Goal: Information Seeking & Learning: Compare options

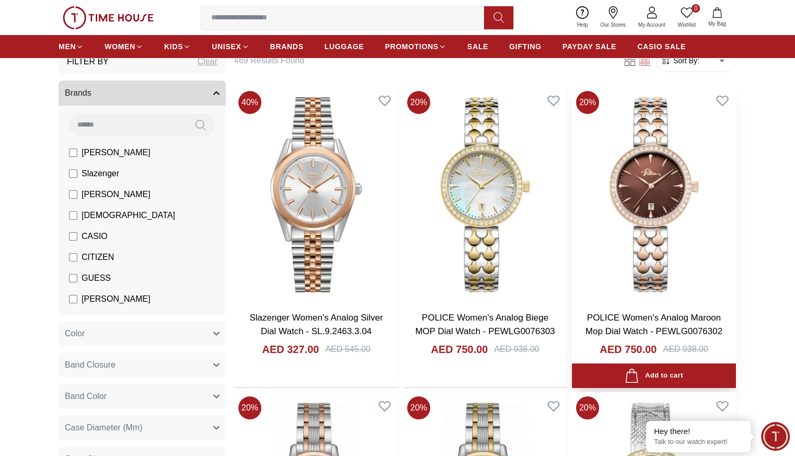
scroll to position [69, 0]
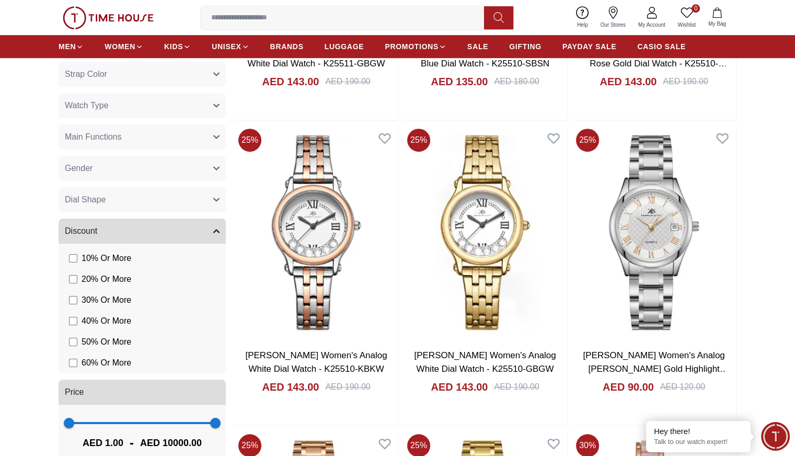
scroll to position [642, 0]
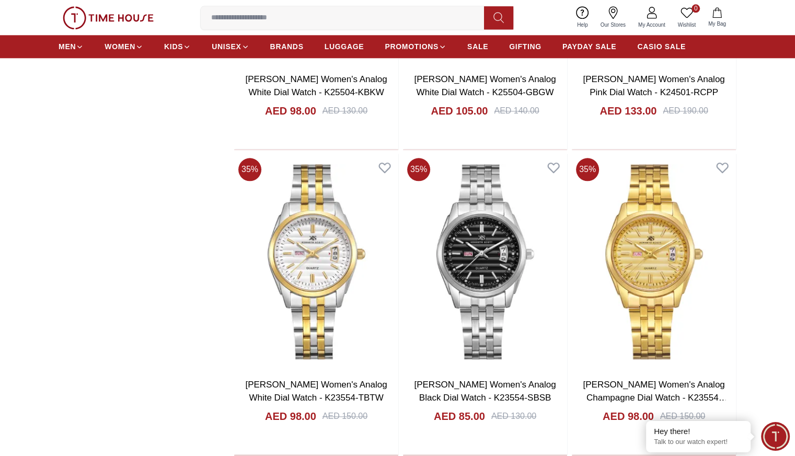
scroll to position [1225, 0]
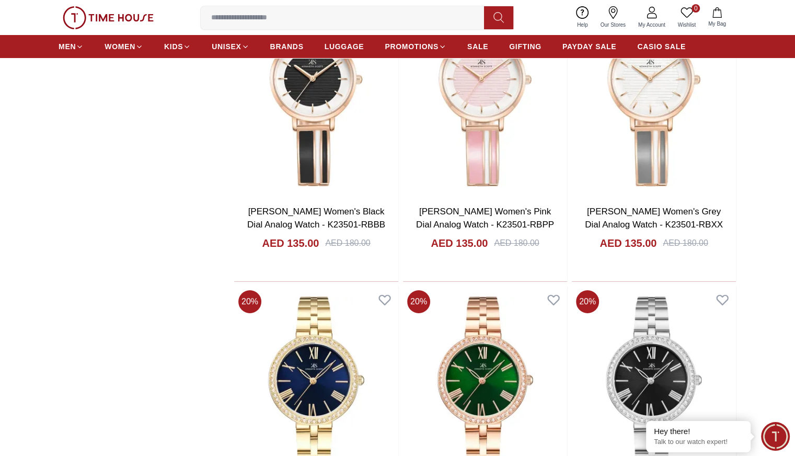
scroll to position [3841, 0]
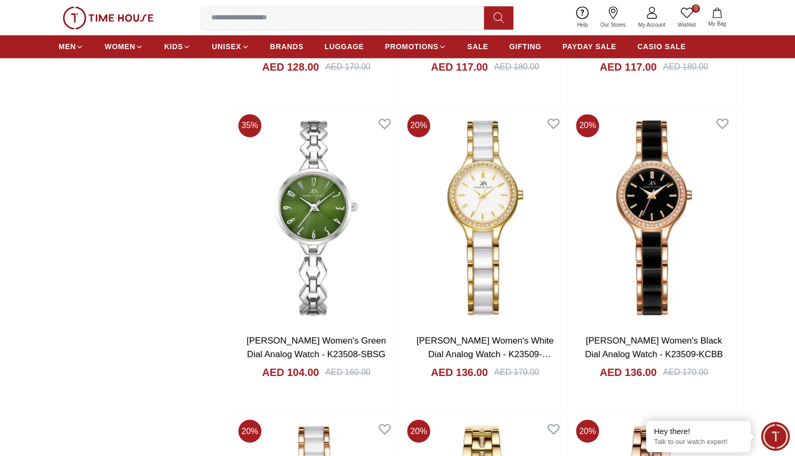
scroll to position [5545, 0]
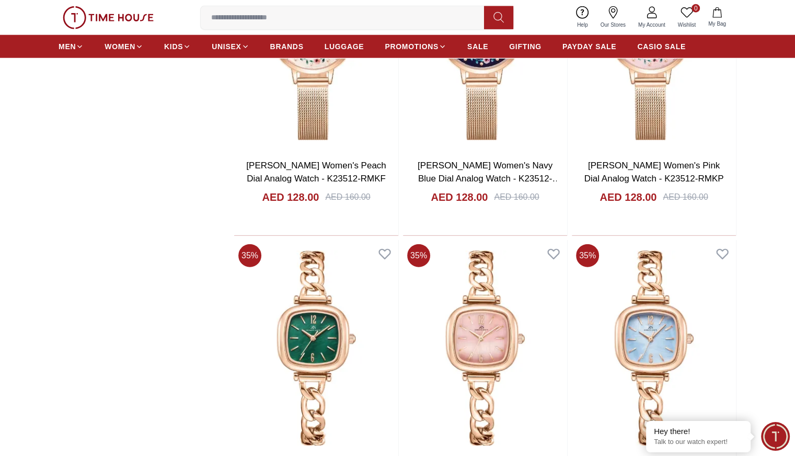
scroll to position [6638, 0]
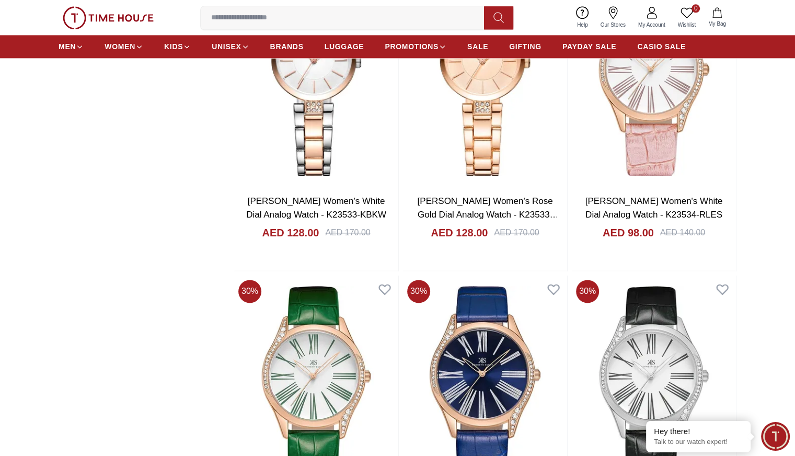
scroll to position [9189, 0]
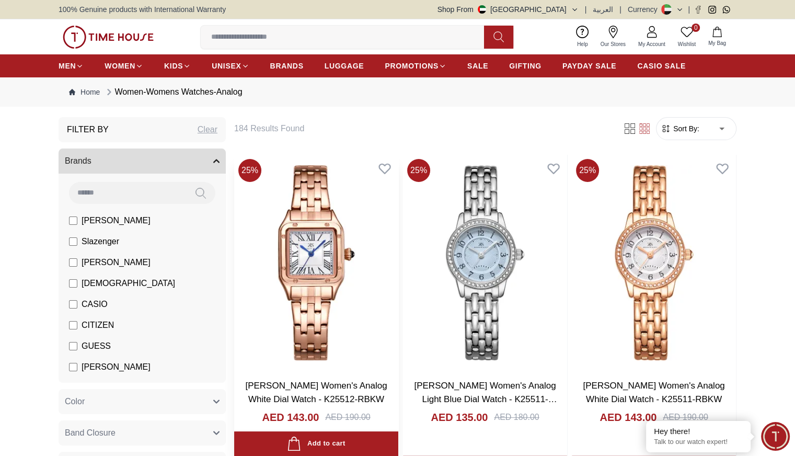
click at [295, 379] on h3 "[PERSON_NAME] Women's Analog White Dial Watch - K25512-RBKW" at bounding box center [316, 392] width 143 height 27
click at [294, 269] on img at bounding box center [316, 263] width 164 height 216
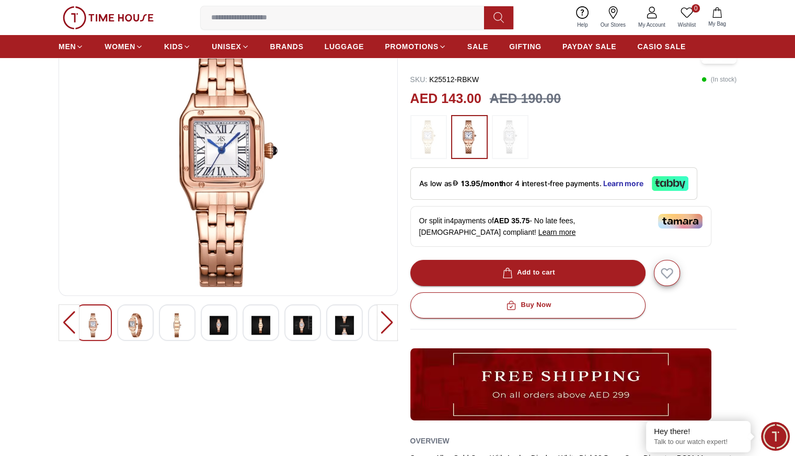
scroll to position [87, 0]
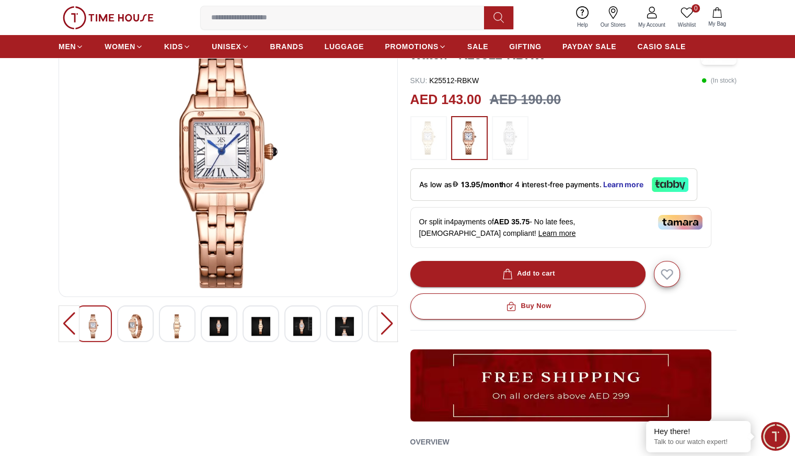
click at [120, 325] on div at bounding box center [135, 323] width 37 height 37
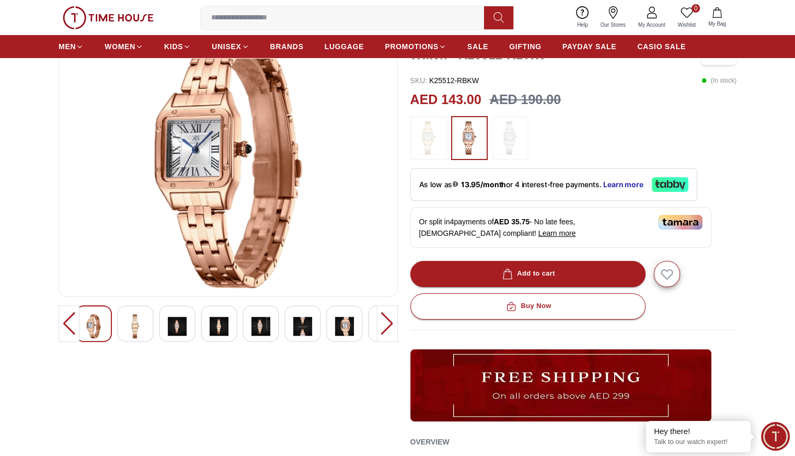
click at [129, 326] on img at bounding box center [135, 326] width 19 height 24
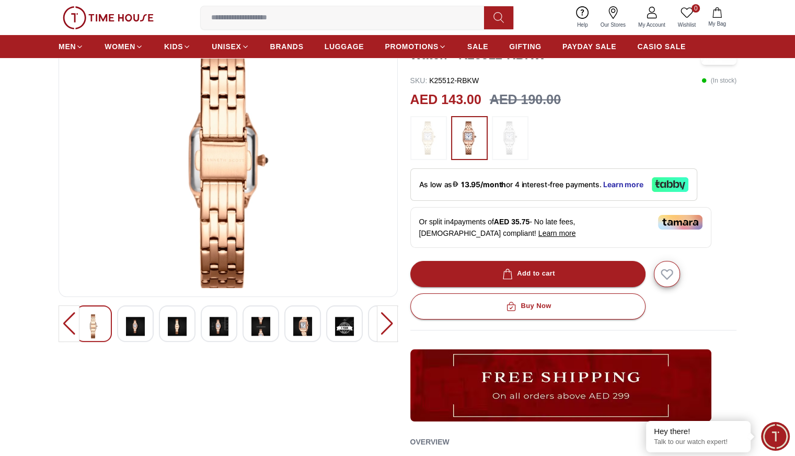
click at [187, 326] on div at bounding box center [177, 323] width 37 height 37
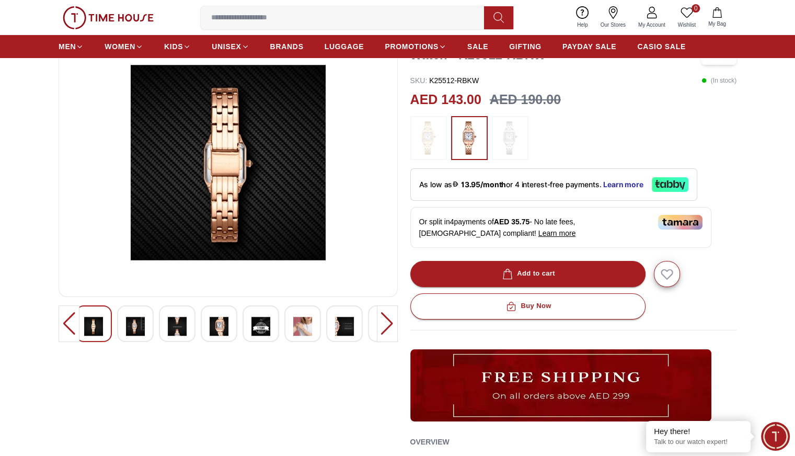
click at [295, 323] on img at bounding box center [302, 326] width 19 height 24
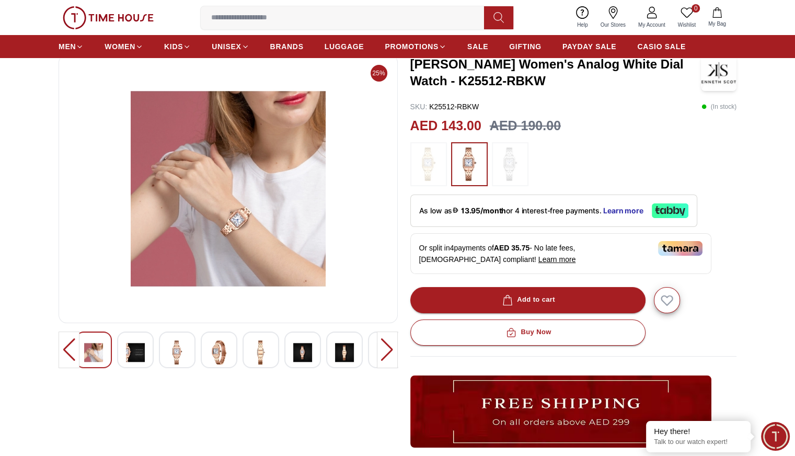
scroll to position [0, 0]
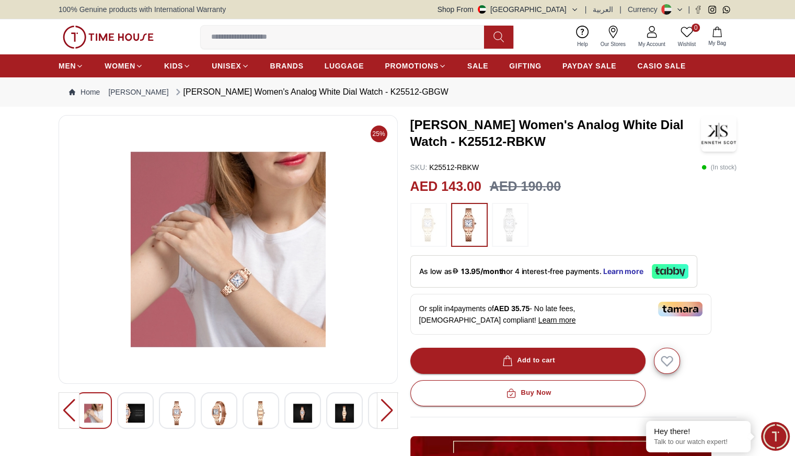
click at [395, 412] on div at bounding box center [387, 410] width 21 height 37
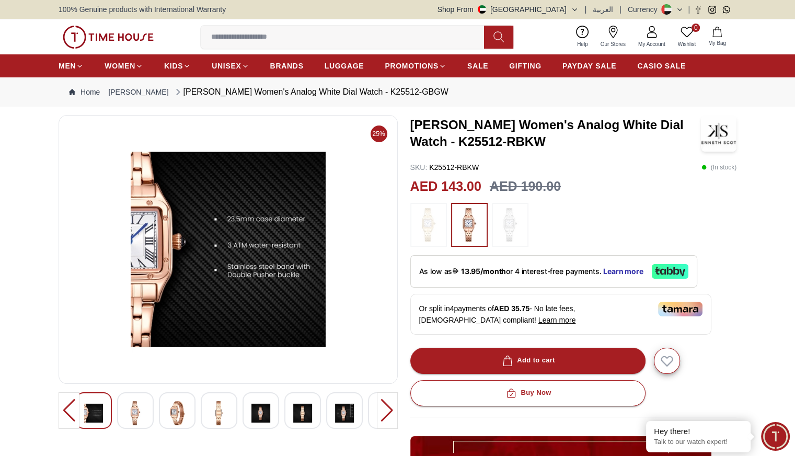
click at [139, 404] on img at bounding box center [135, 413] width 19 height 24
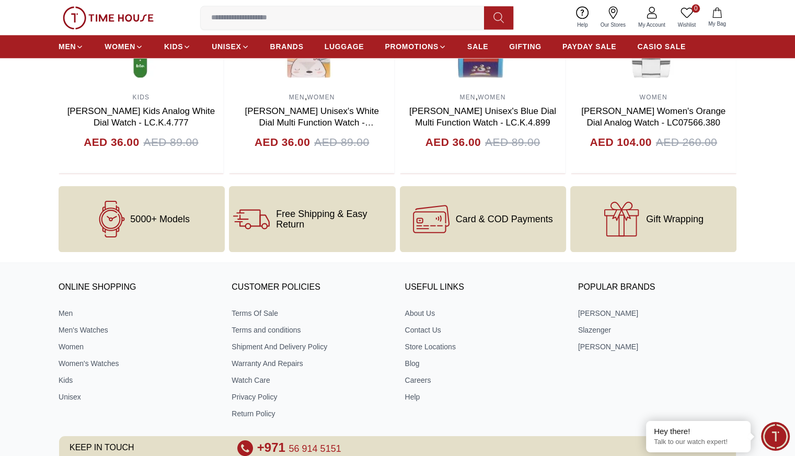
scroll to position [1232, 0]
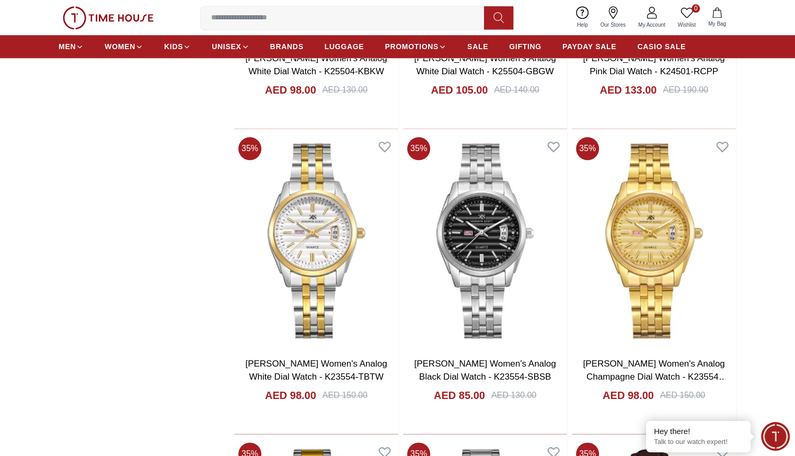
scroll to position [1247, 0]
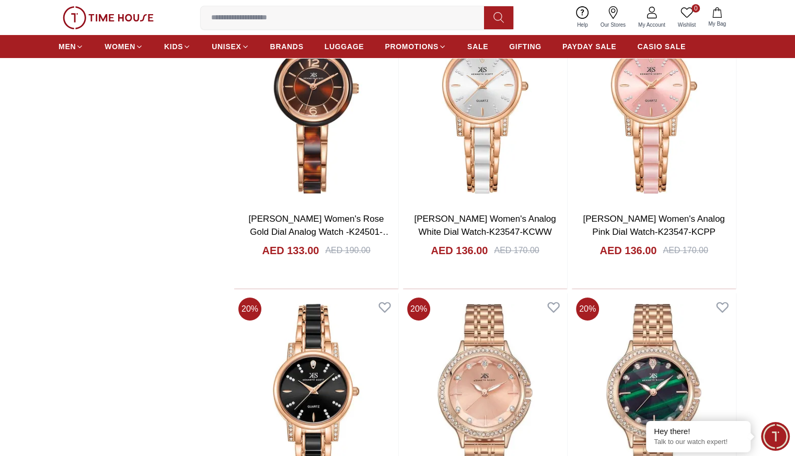
scroll to position [3866, 0]
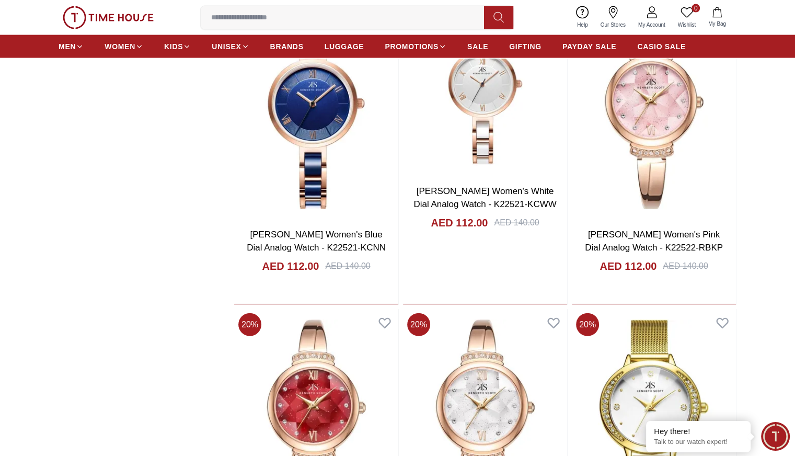
scroll to position [6264, 0]
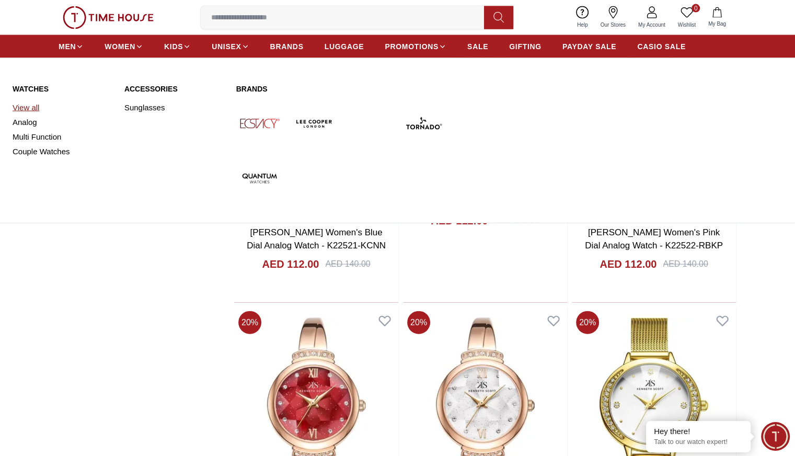
click at [37, 110] on link "View all" at bounding box center [62, 107] width 99 height 15
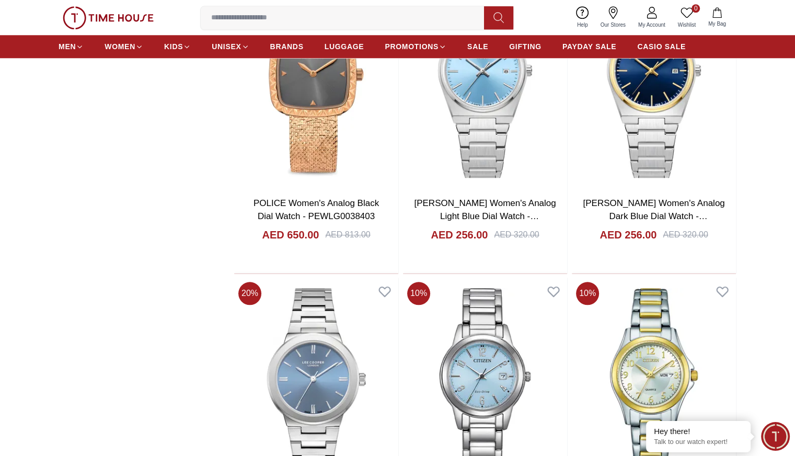
scroll to position [1099, 0]
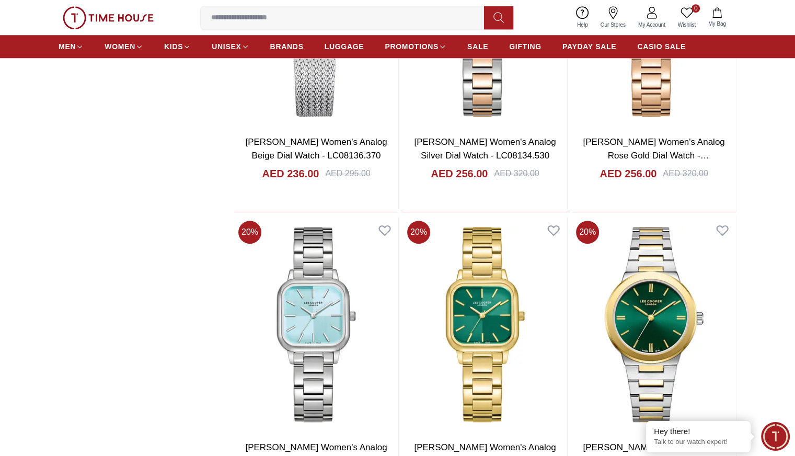
scroll to position [4826, 0]
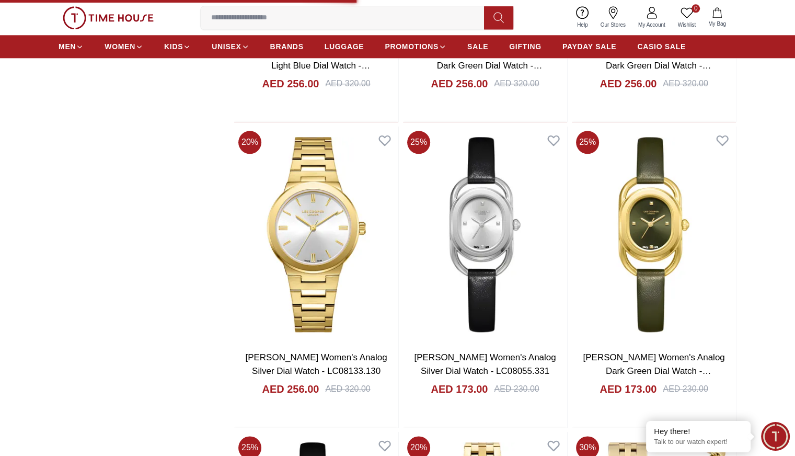
scroll to position [5221, 0]
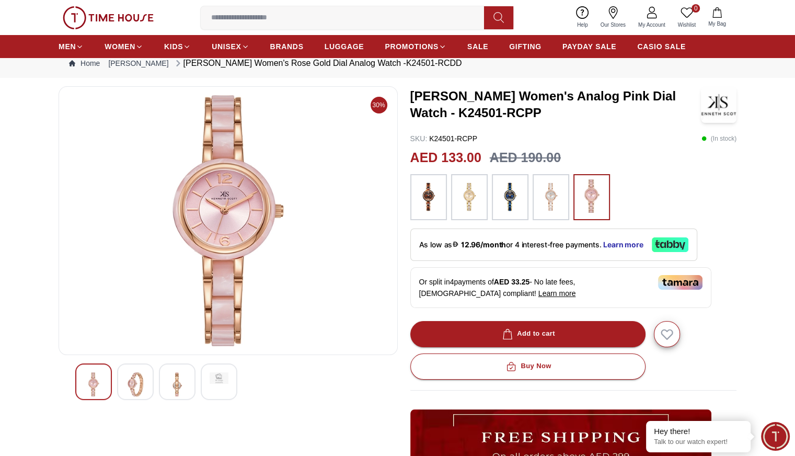
scroll to position [75, 0]
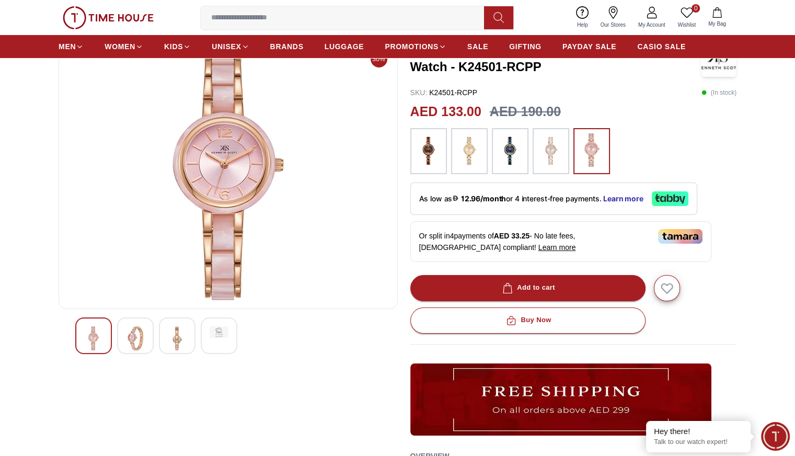
click at [547, 151] on img at bounding box center [551, 151] width 26 height 36
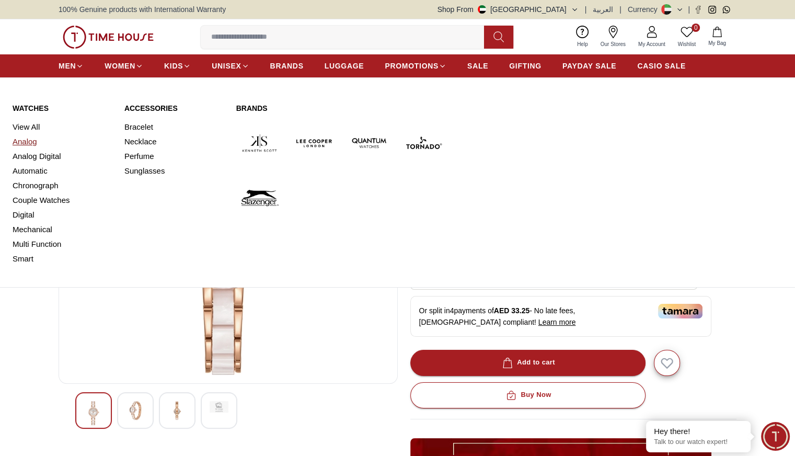
click at [30, 142] on link "Analog" at bounding box center [62, 141] width 99 height 15
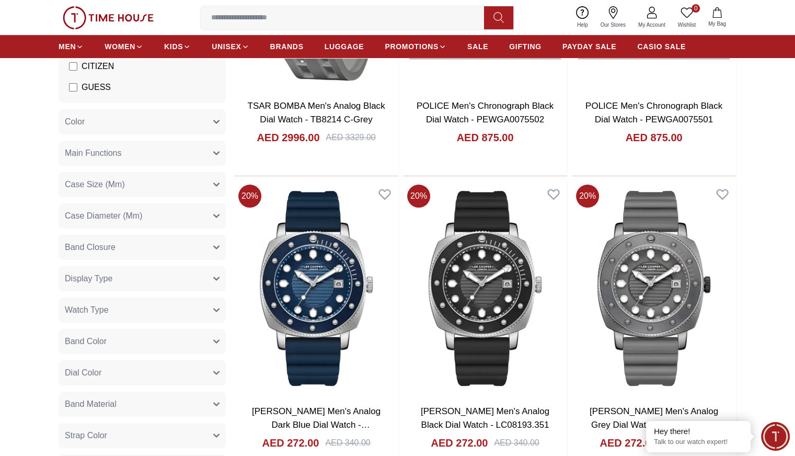
scroll to position [284, 0]
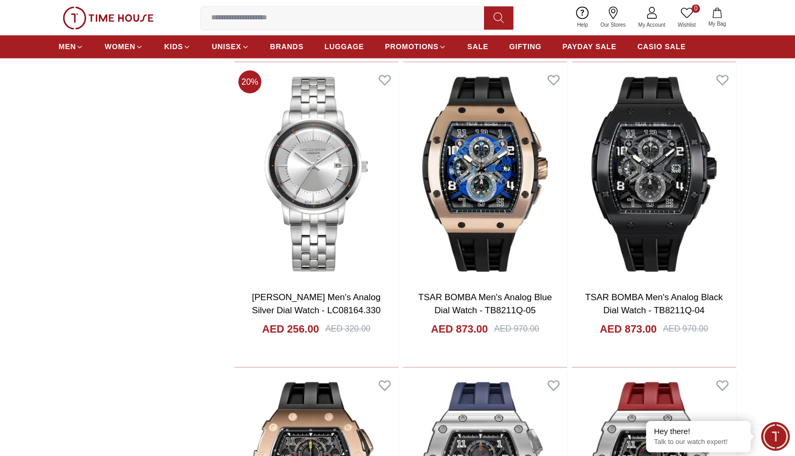
scroll to position [1903, 0]
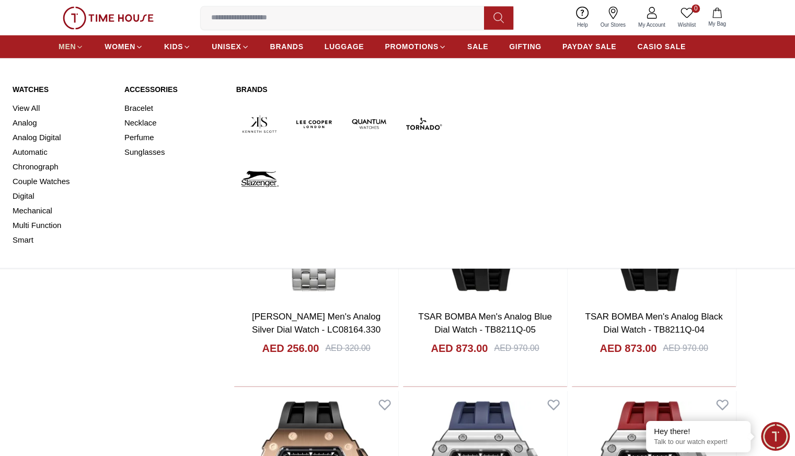
click at [78, 46] on icon at bounding box center [80, 47] width 8 height 8
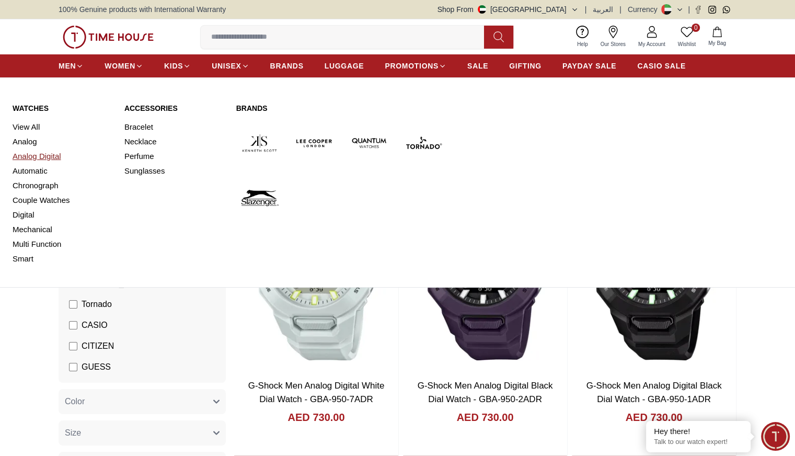
click at [39, 155] on link "Analog Digital" at bounding box center [62, 156] width 99 height 15
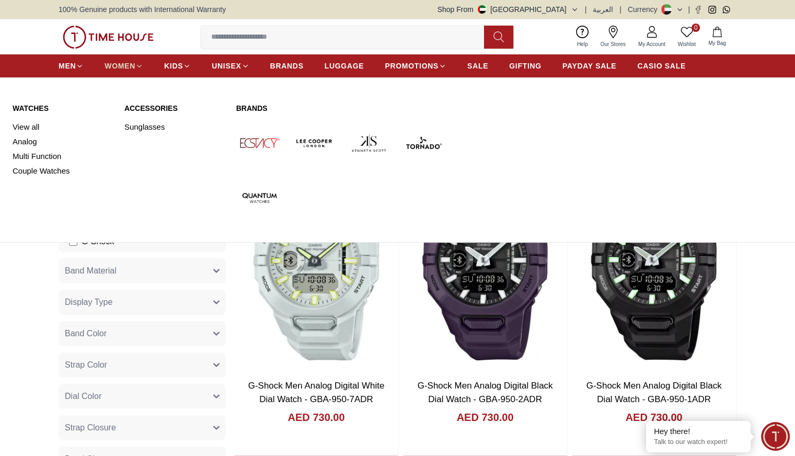
click at [140, 61] on link "WOMEN" at bounding box center [124, 65] width 39 height 19
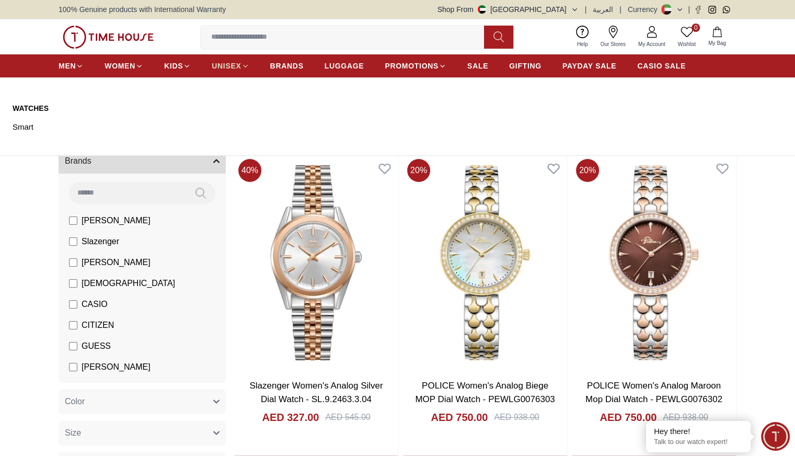
click at [226, 63] on span "UNISEX" at bounding box center [226, 66] width 29 height 10
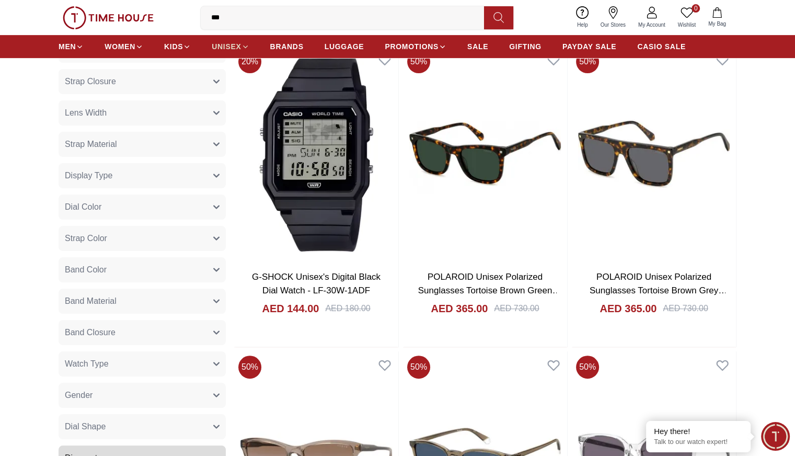
scroll to position [54, 0]
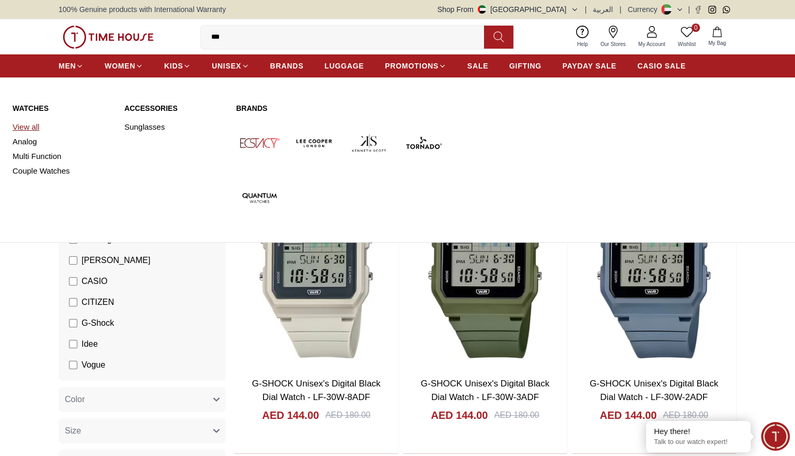
click at [43, 132] on link "View all" at bounding box center [62, 127] width 99 height 15
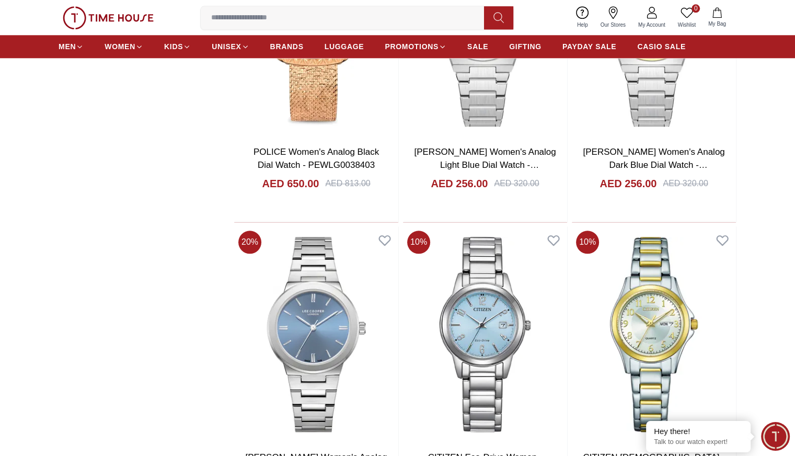
scroll to position [1149, 0]
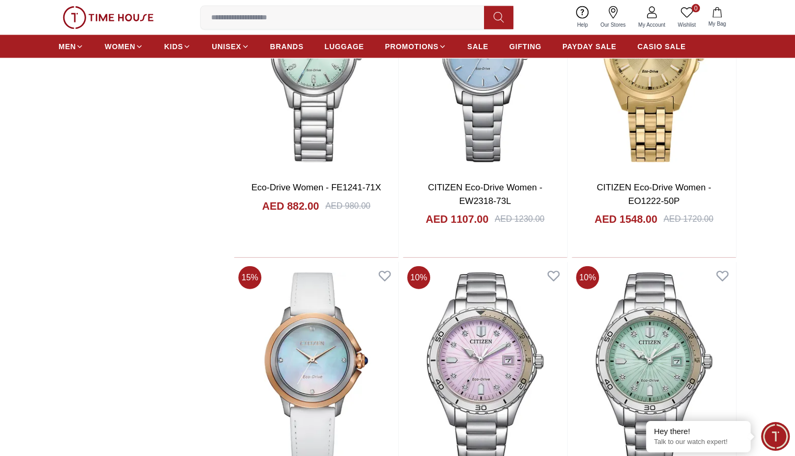
scroll to position [2338, 0]
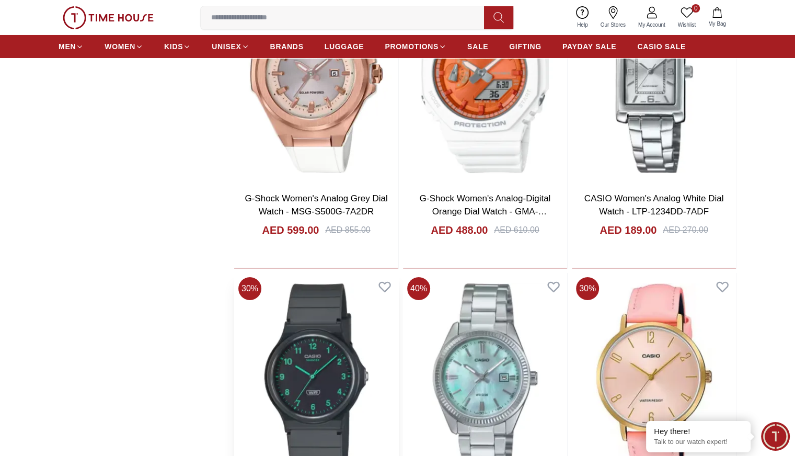
scroll to position [3855, 0]
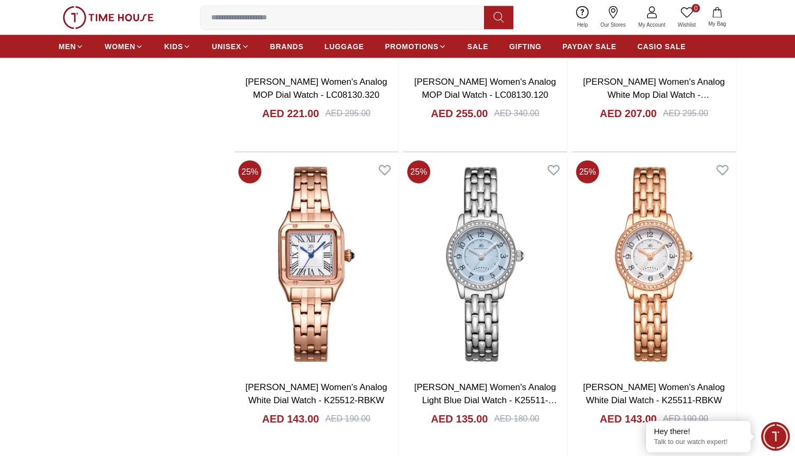
scroll to position [6412, 0]
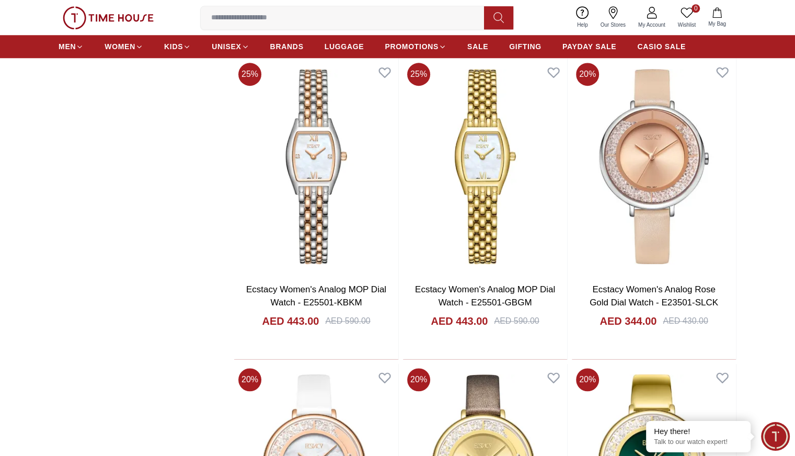
scroll to position [8974, 0]
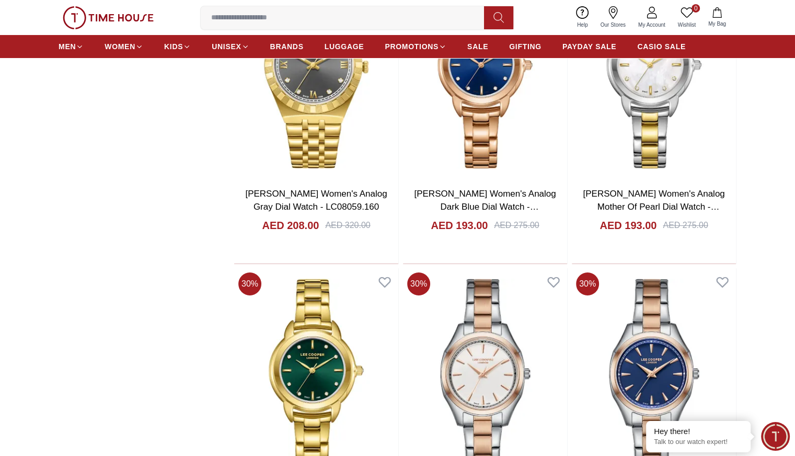
scroll to position [11801, 0]
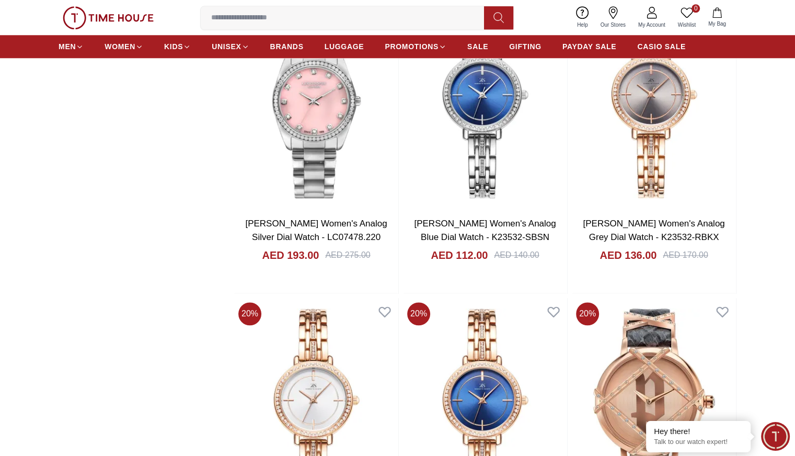
scroll to position [12991, 0]
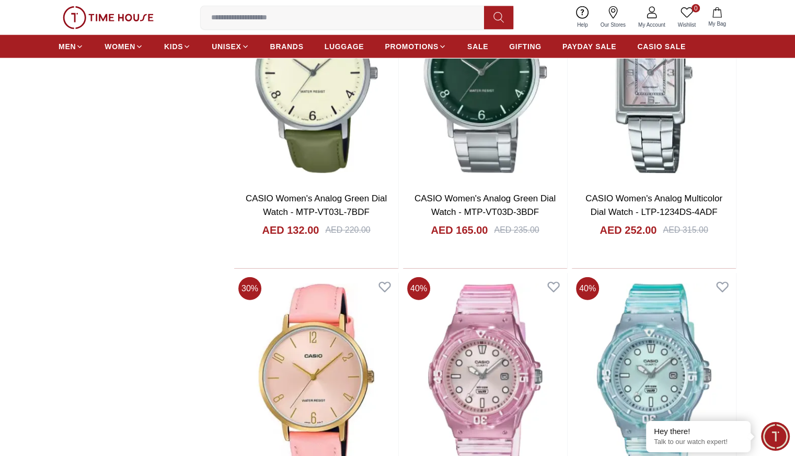
scroll to position [14565, 0]
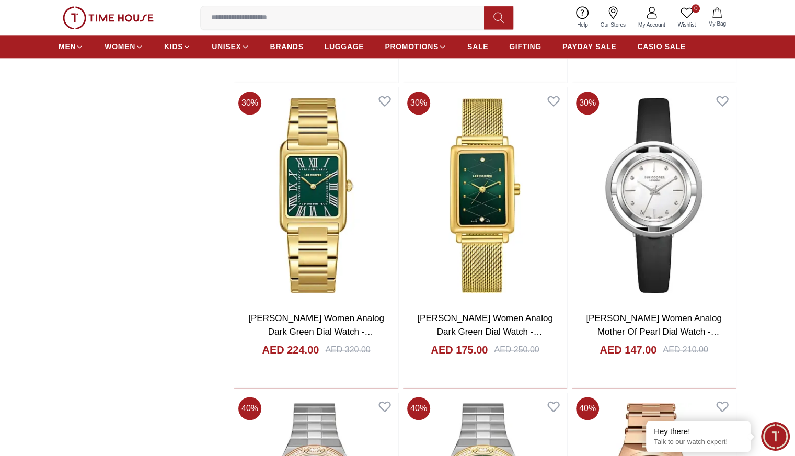
scroll to position [17174, 0]
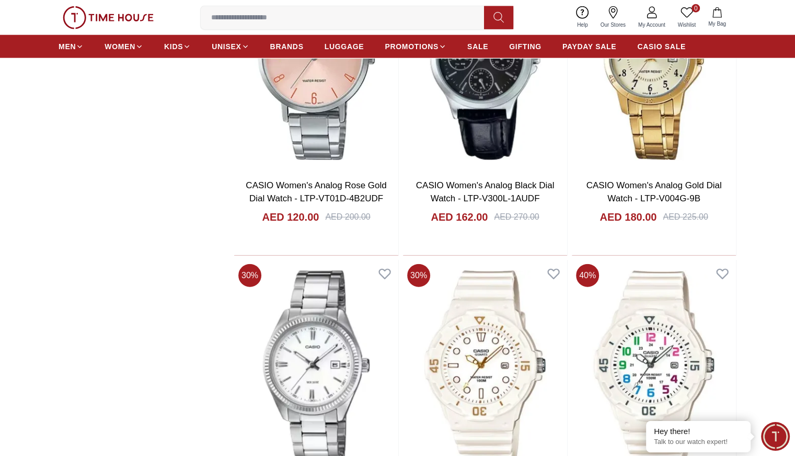
scroll to position [18563, 0]
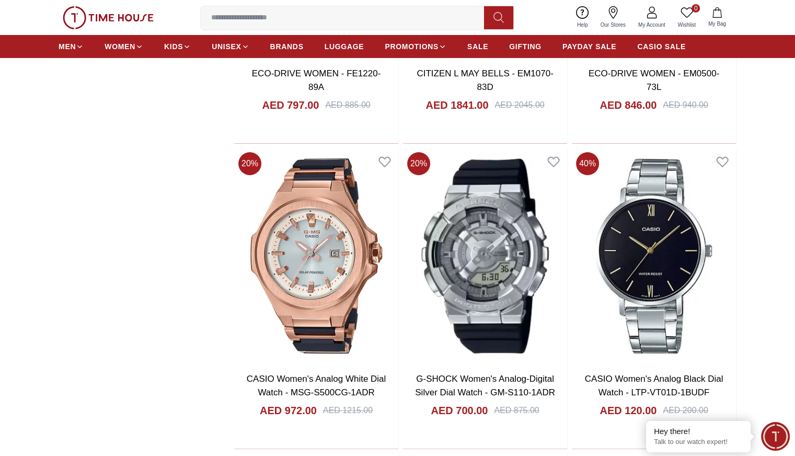
scroll to position [19557, 0]
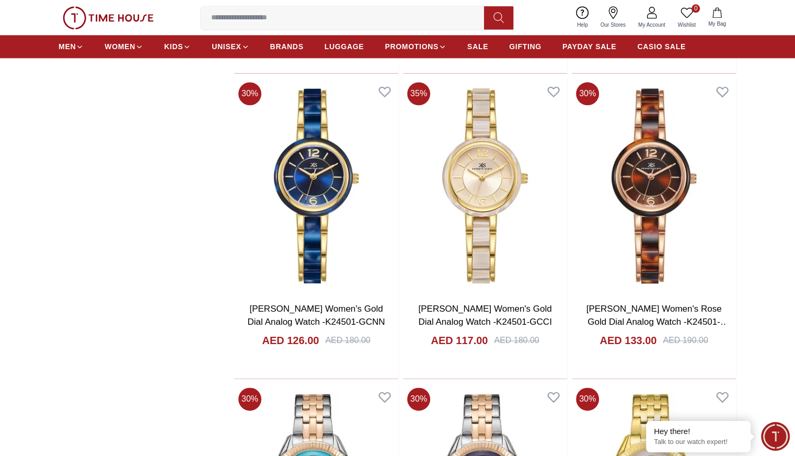
scroll to position [21215, 0]
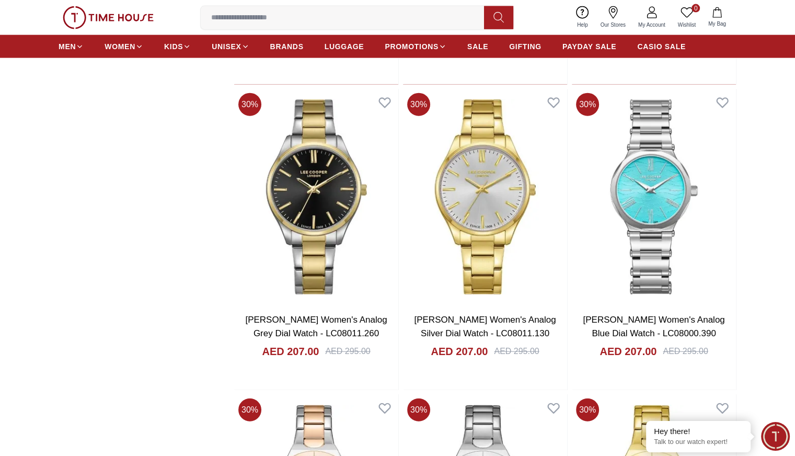
scroll to position [22505, 0]
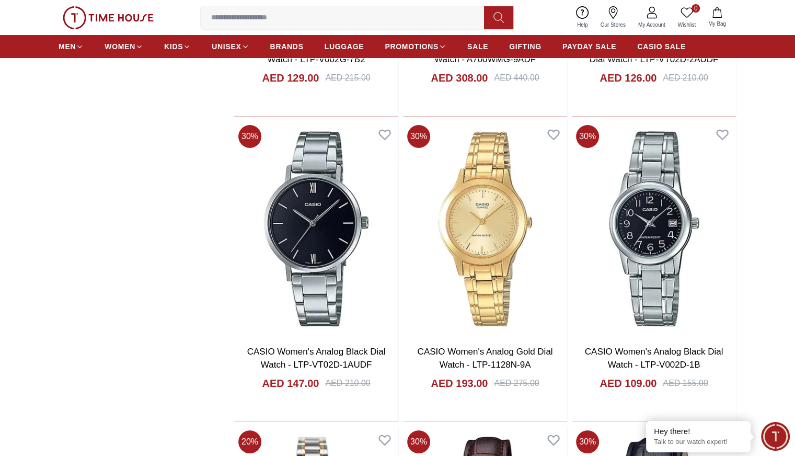
scroll to position [23862, 0]
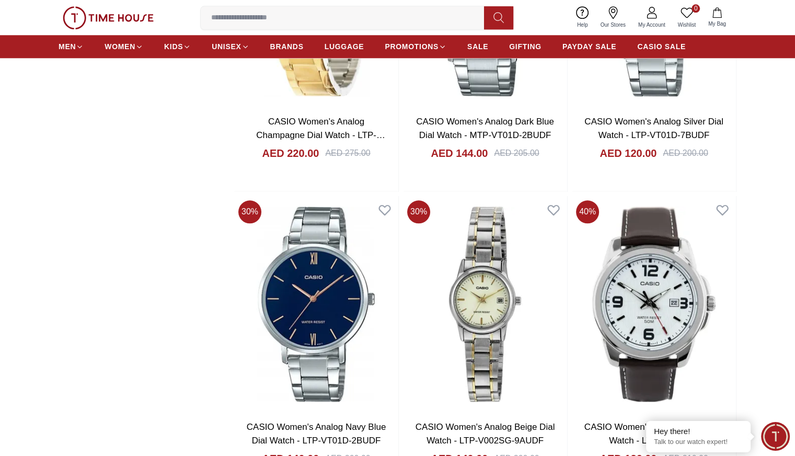
scroll to position [25009, 0]
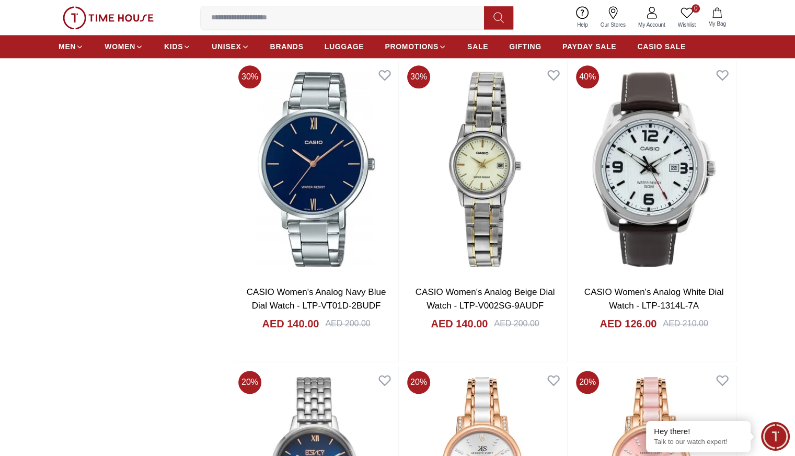
scroll to position [25146, 0]
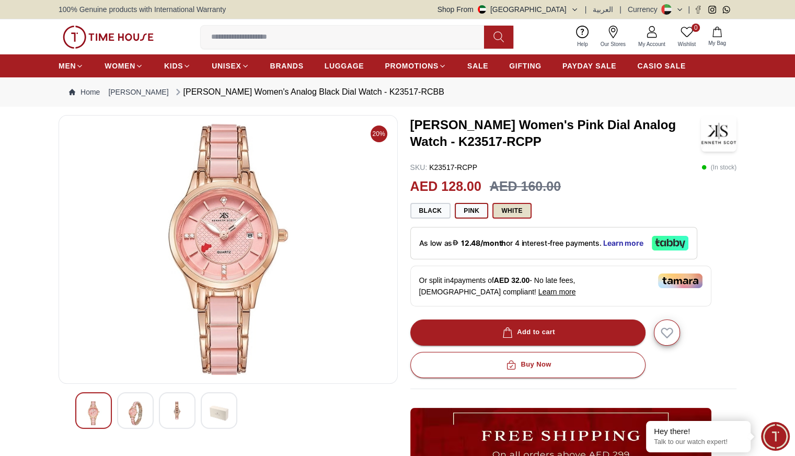
click at [526, 213] on button "White" at bounding box center [512, 211] width 39 height 16
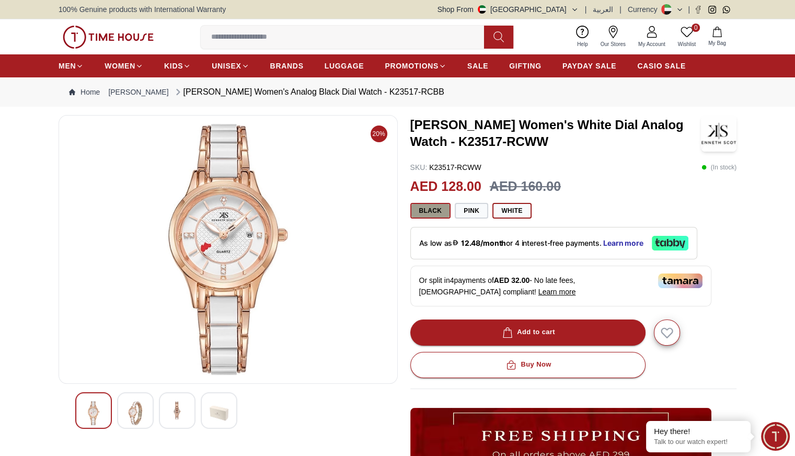
click at [430, 207] on button "Black" at bounding box center [431, 211] width 41 height 16
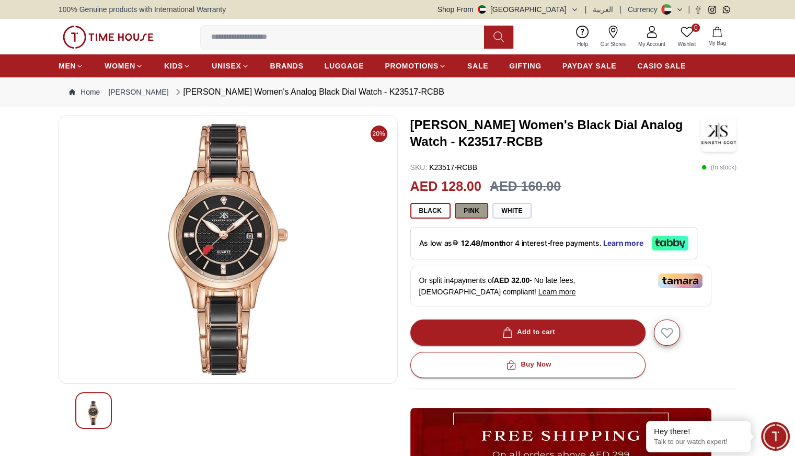
click at [473, 208] on button "Pink" at bounding box center [471, 211] width 33 height 16
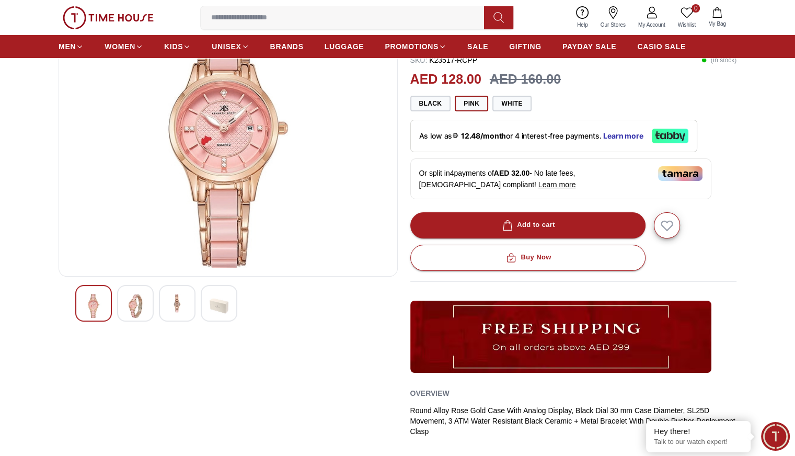
scroll to position [109, 0]
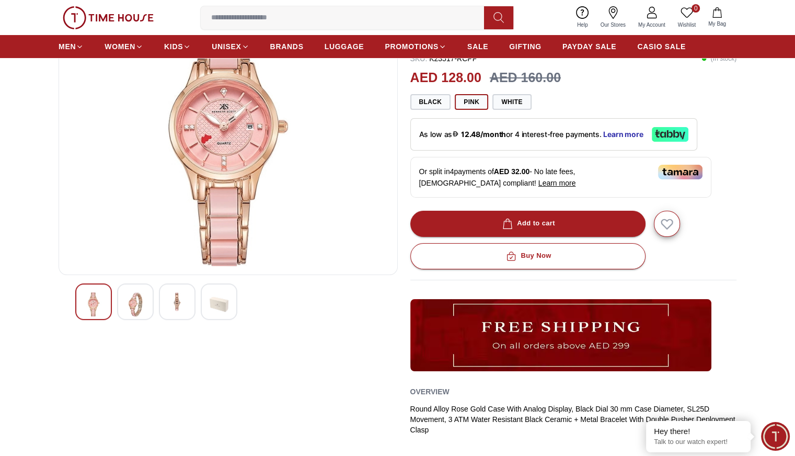
click at [134, 298] on img at bounding box center [135, 304] width 19 height 24
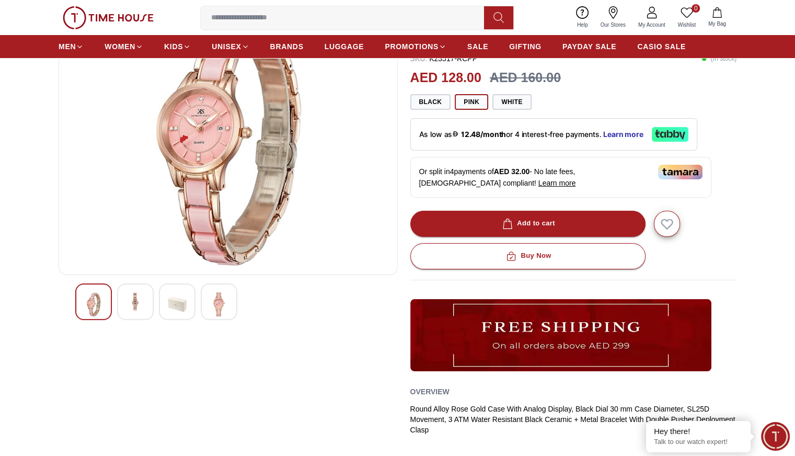
click at [183, 304] on img at bounding box center [177, 304] width 19 height 24
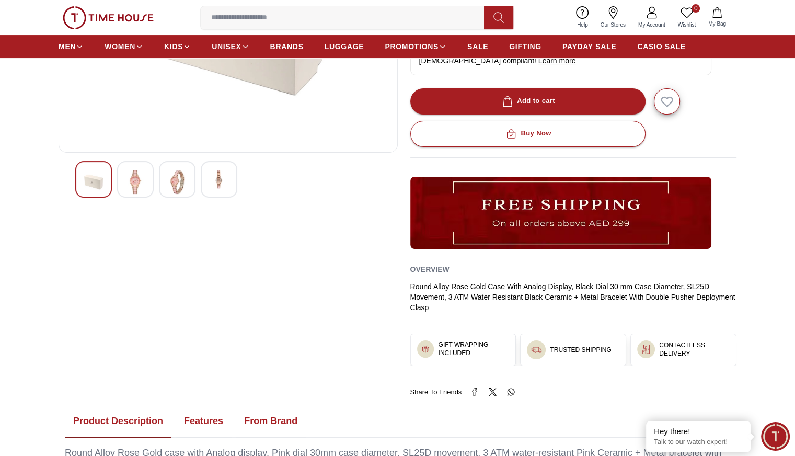
scroll to position [0, 0]
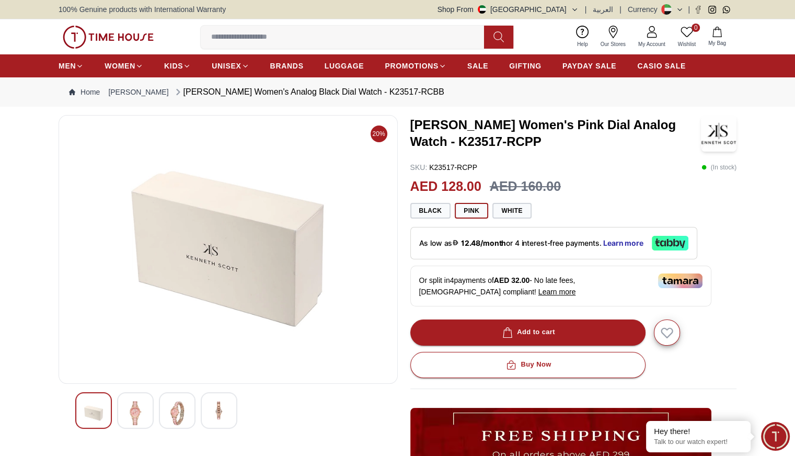
click at [130, 410] on img at bounding box center [135, 413] width 19 height 24
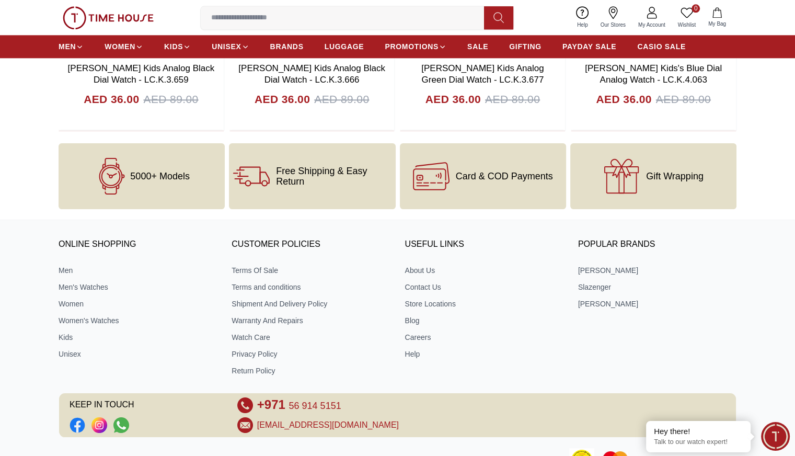
scroll to position [1331, 0]
